Goal: Task Accomplishment & Management: Manage account settings

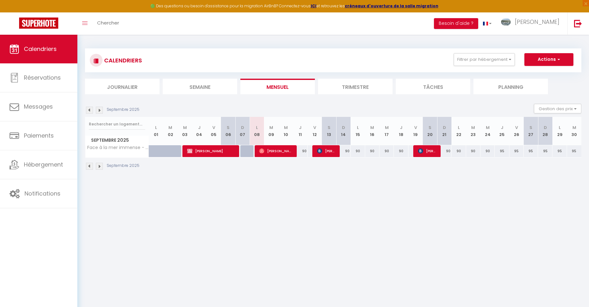
click at [100, 165] on img at bounding box center [99, 166] width 7 height 7
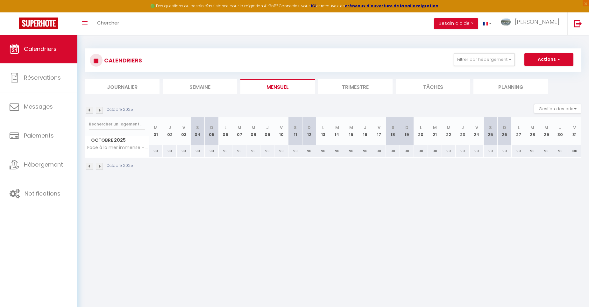
click at [100, 165] on img at bounding box center [99, 166] width 7 height 7
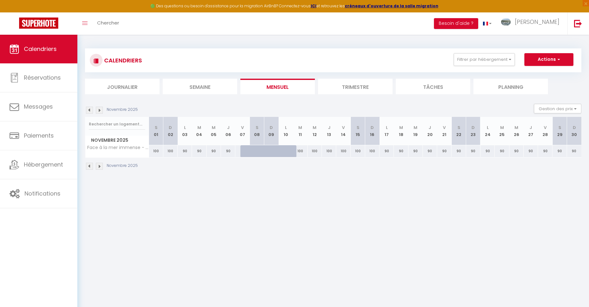
click at [256, 150] on div at bounding box center [262, 155] width 14 height 12
type input "100"
type input "[PERSON_NAME] 08 Novembre 2025"
type input "Dim 09 Novembre 2025"
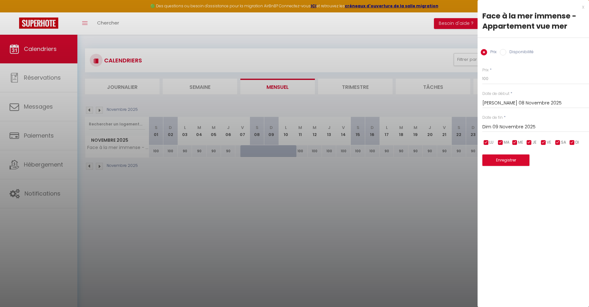
click at [99, 165] on div at bounding box center [294, 153] width 589 height 307
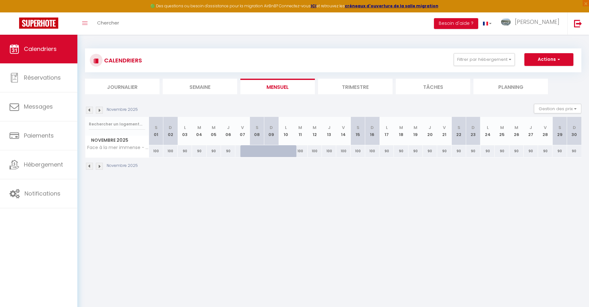
click at [99, 165] on img at bounding box center [99, 166] width 7 height 7
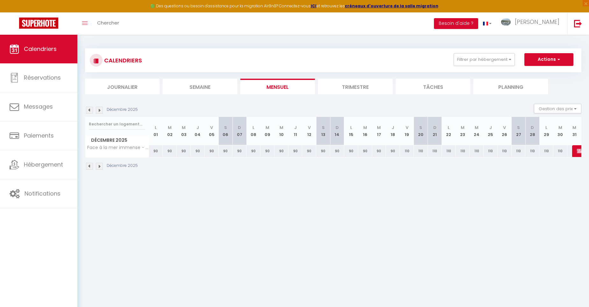
click at [99, 165] on img at bounding box center [99, 166] width 7 height 7
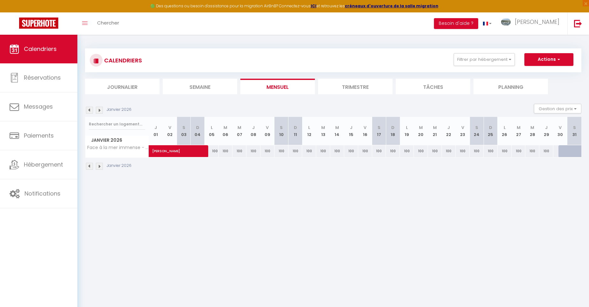
click at [90, 165] on img at bounding box center [89, 166] width 7 height 7
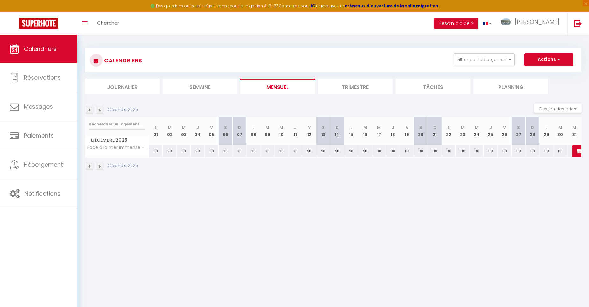
click at [90, 165] on img at bounding box center [89, 166] width 7 height 7
